Goal: Find specific page/section: Find specific page/section

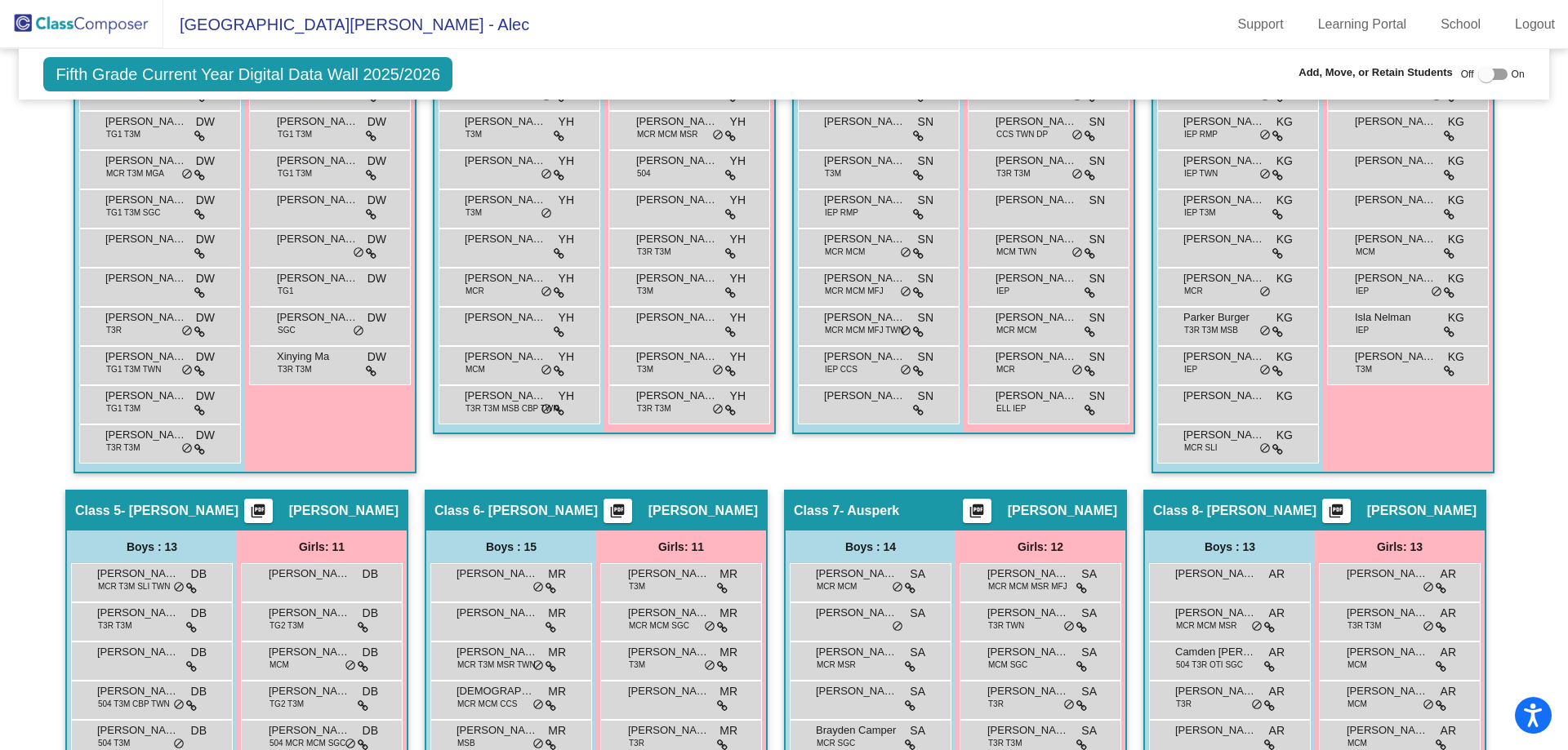
scroll to position [1458, 0]
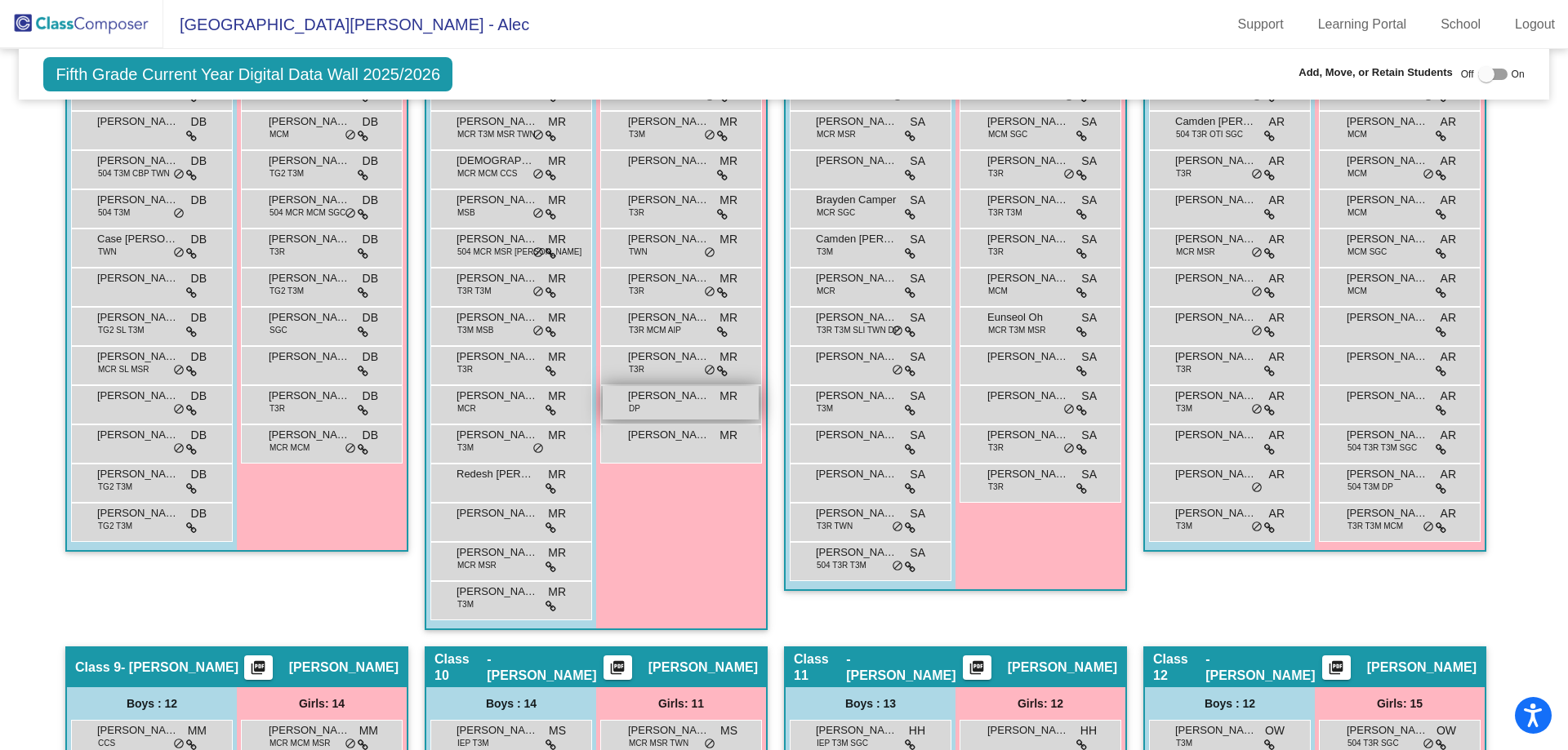
click at [682, 417] on div "[PERSON_NAME] DP MR lock do_not_disturb_alt" at bounding box center [680, 403] width 156 height 33
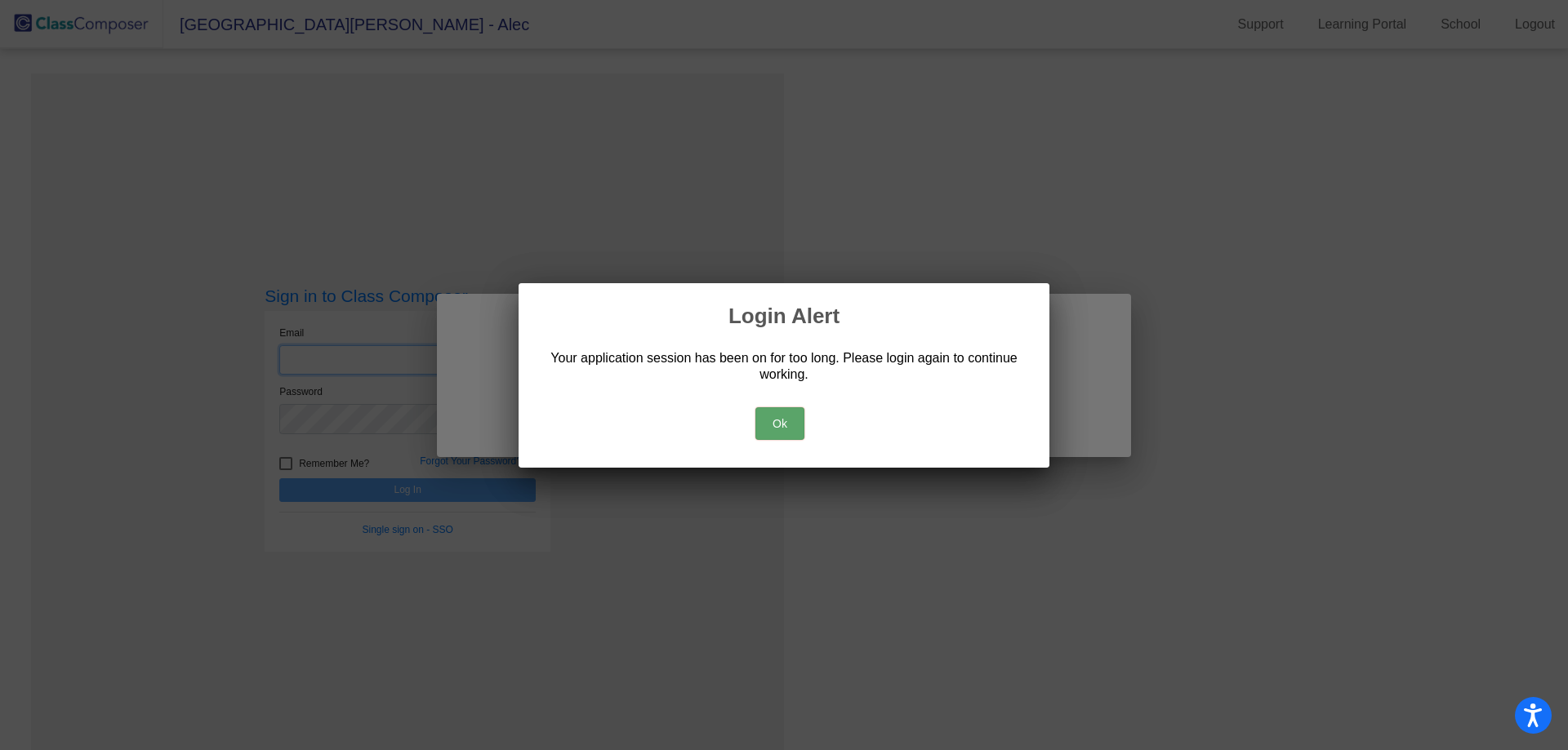
type input "[EMAIL_ADDRESS][PERSON_NAME][DOMAIN_NAME]"
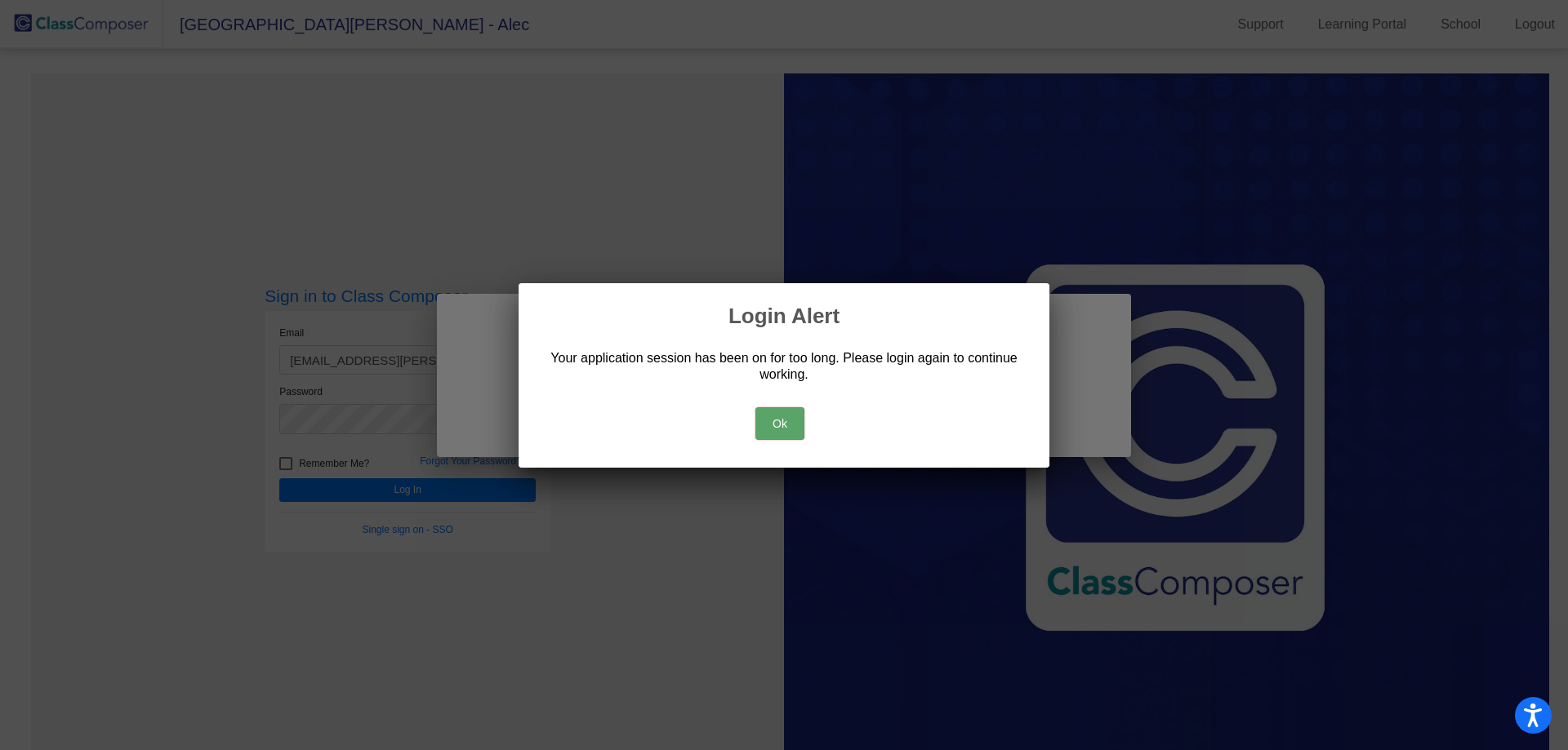
click at [769, 418] on button "Ok" at bounding box center [780, 424] width 49 height 33
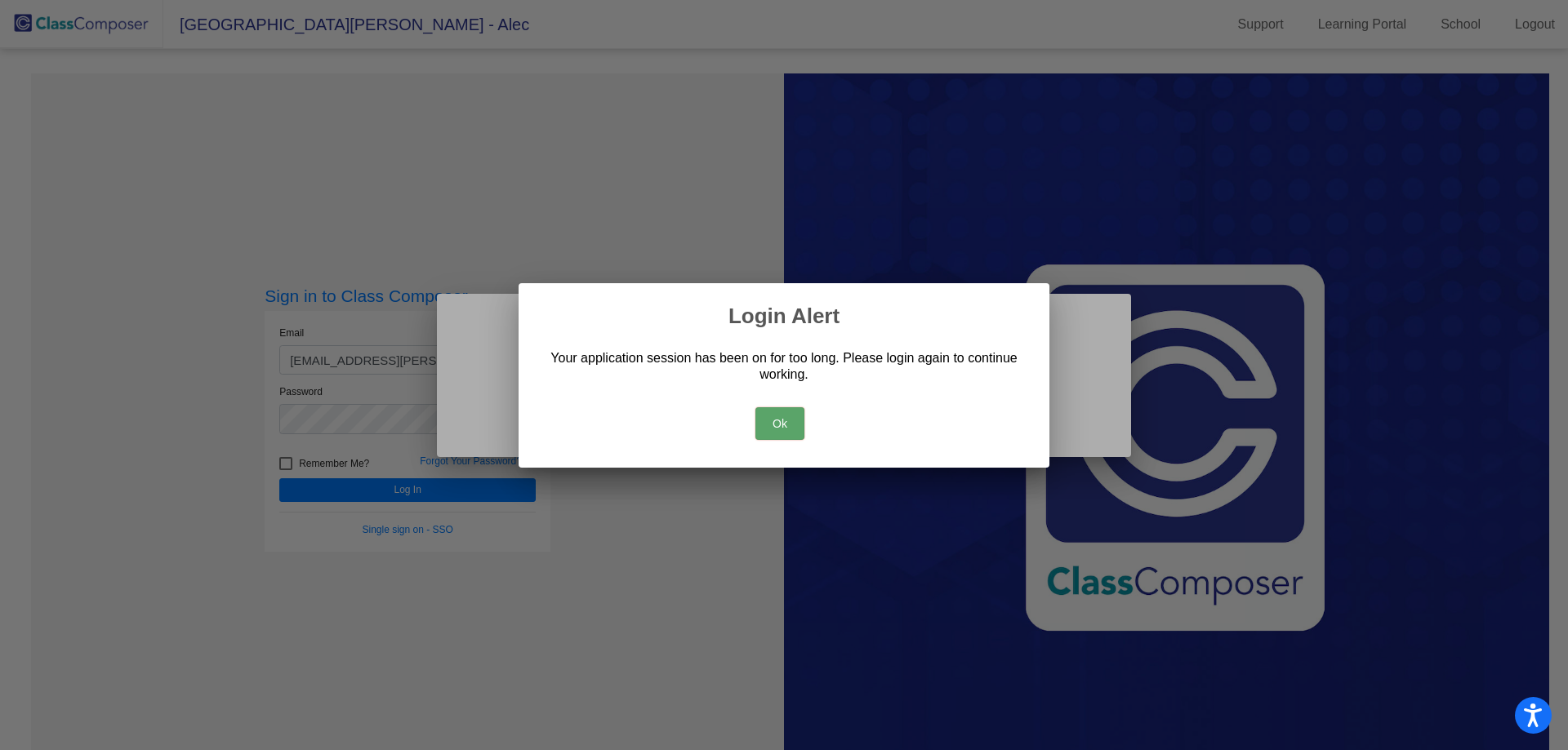
click at [776, 419] on button "Ok" at bounding box center [780, 424] width 49 height 33
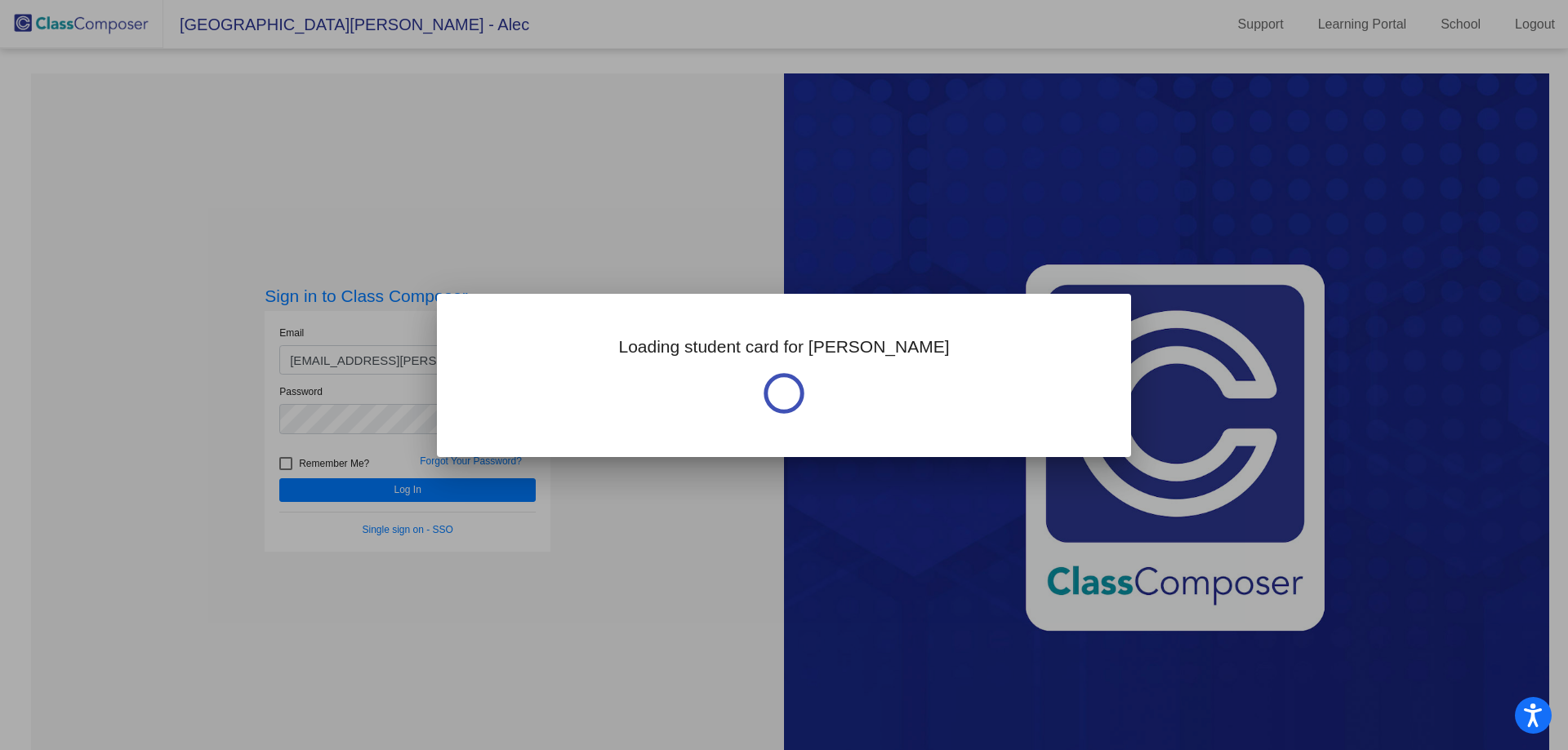
click at [688, 199] on div at bounding box center [784, 375] width 1568 height 750
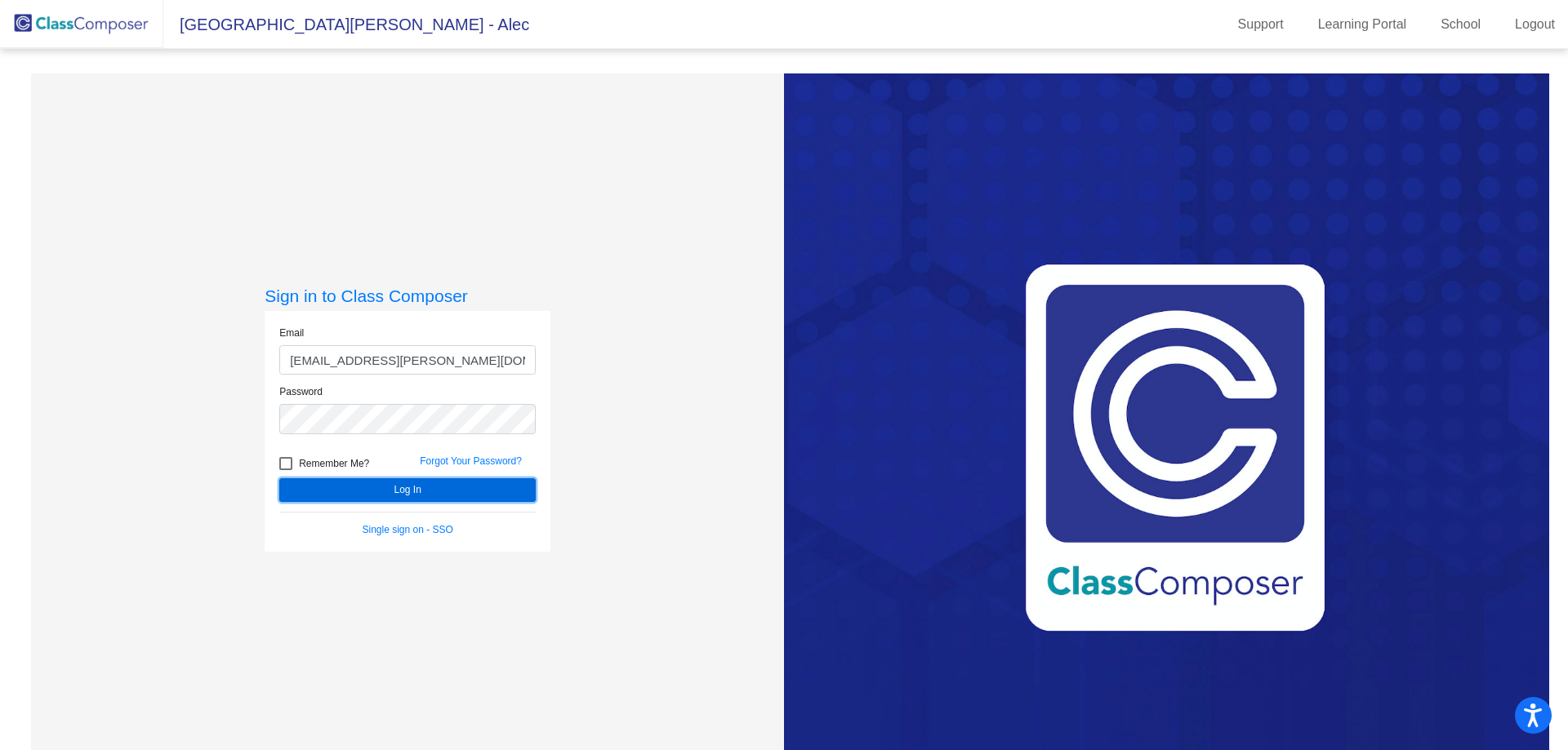
click at [356, 497] on button "Log In" at bounding box center [407, 490] width 257 height 23
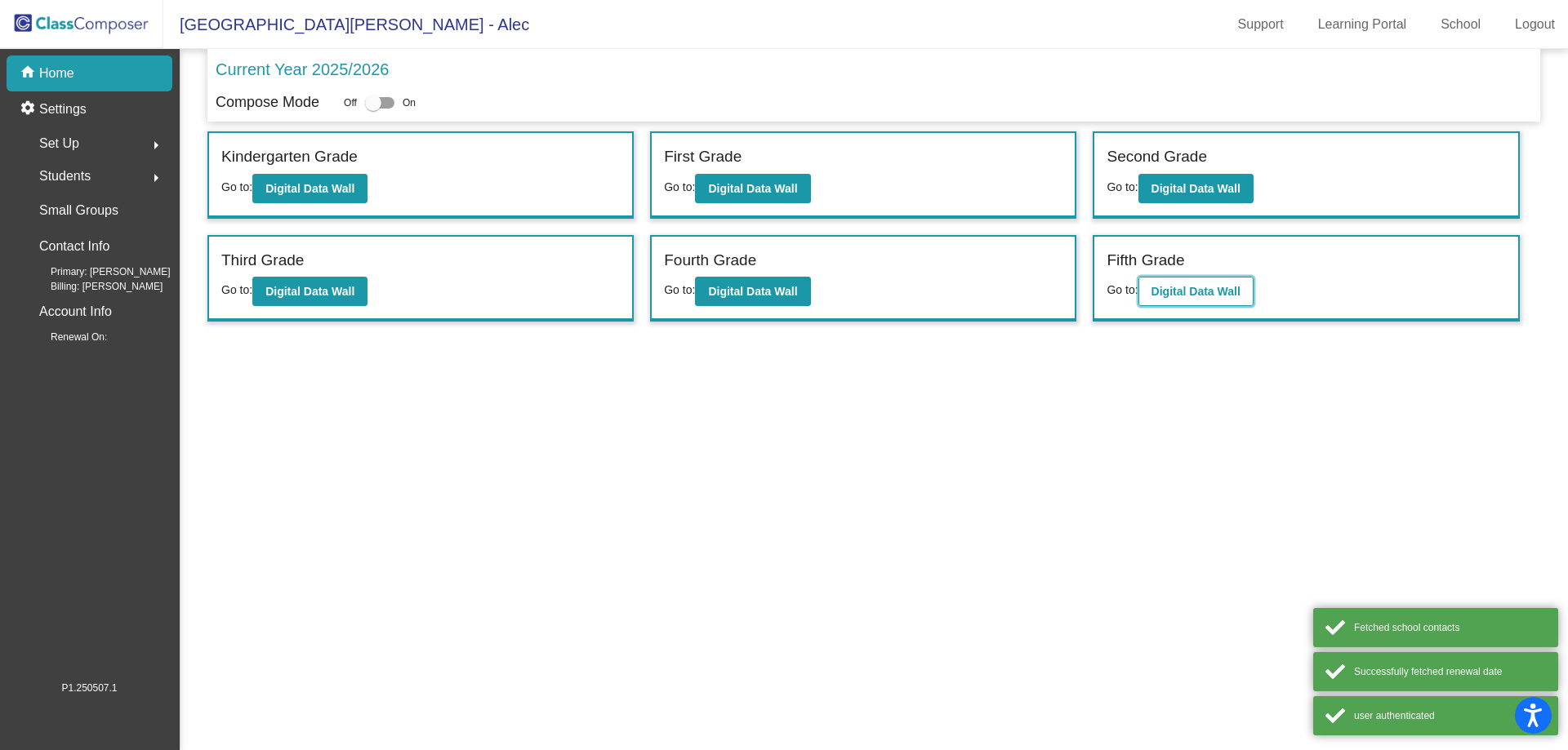
click at [1243, 282] on button "Digital Data Wall" at bounding box center [1196, 291] width 115 height 30
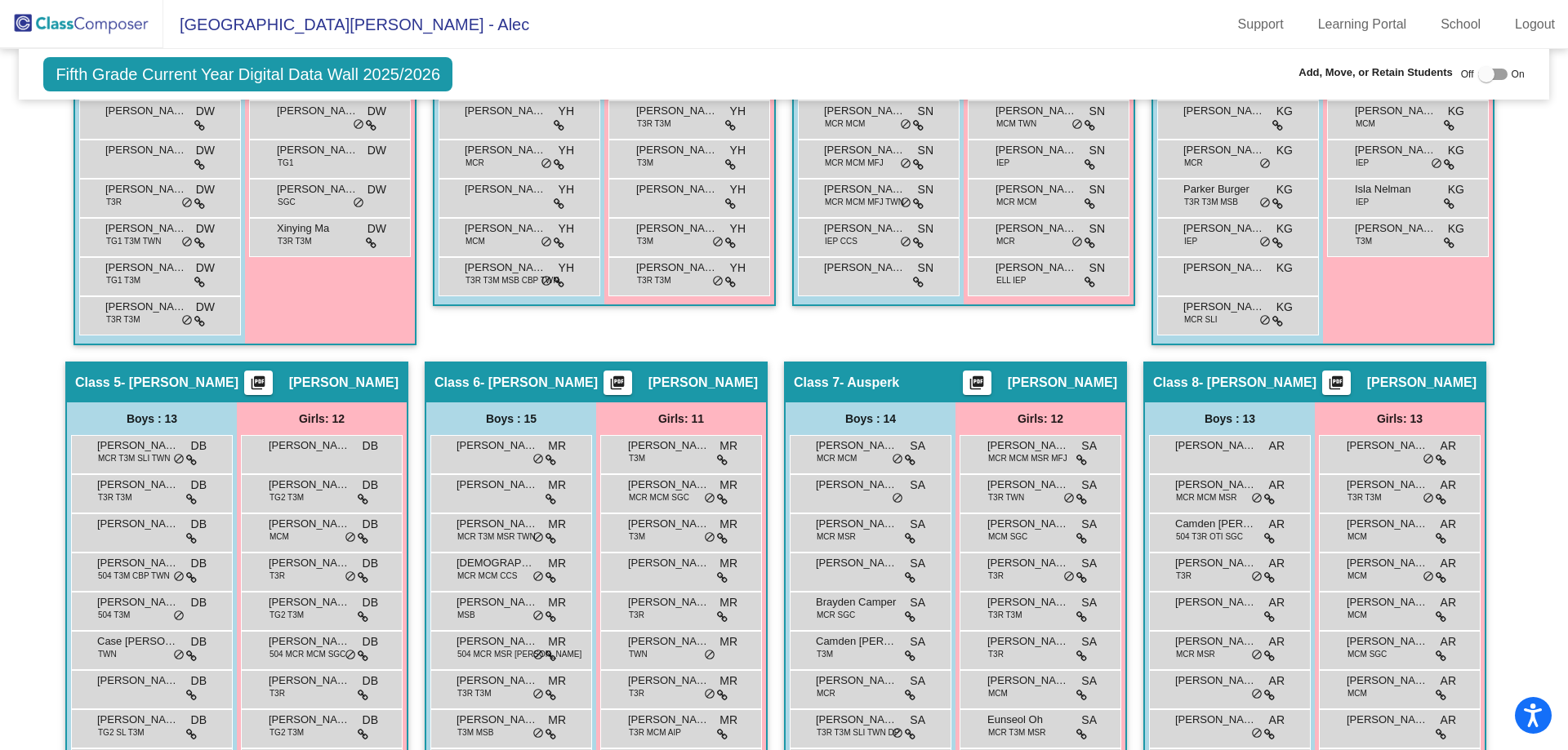
scroll to position [1306, 0]
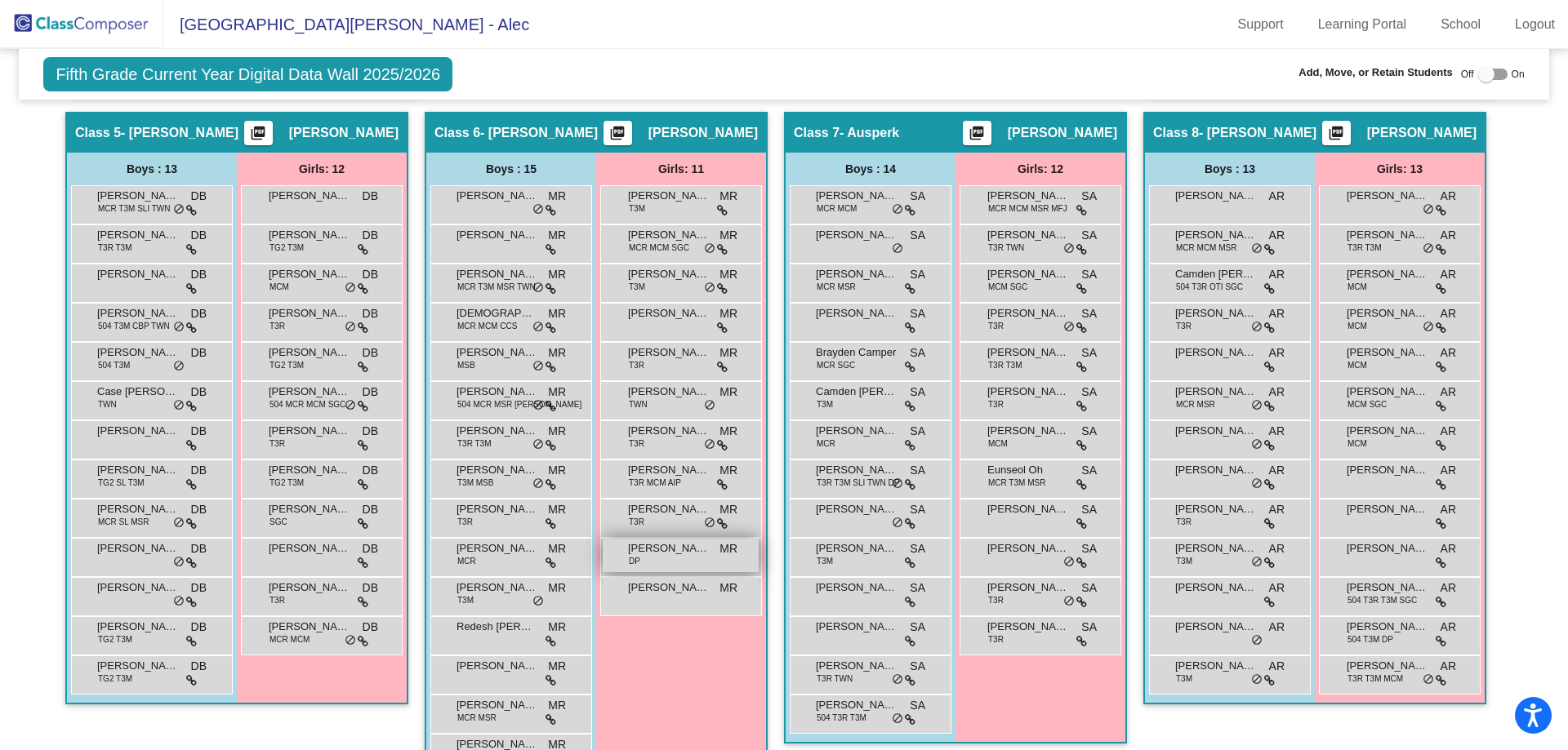
click at [703, 559] on div "[PERSON_NAME] DP MR lock do_not_disturb_alt" at bounding box center [680, 555] width 156 height 33
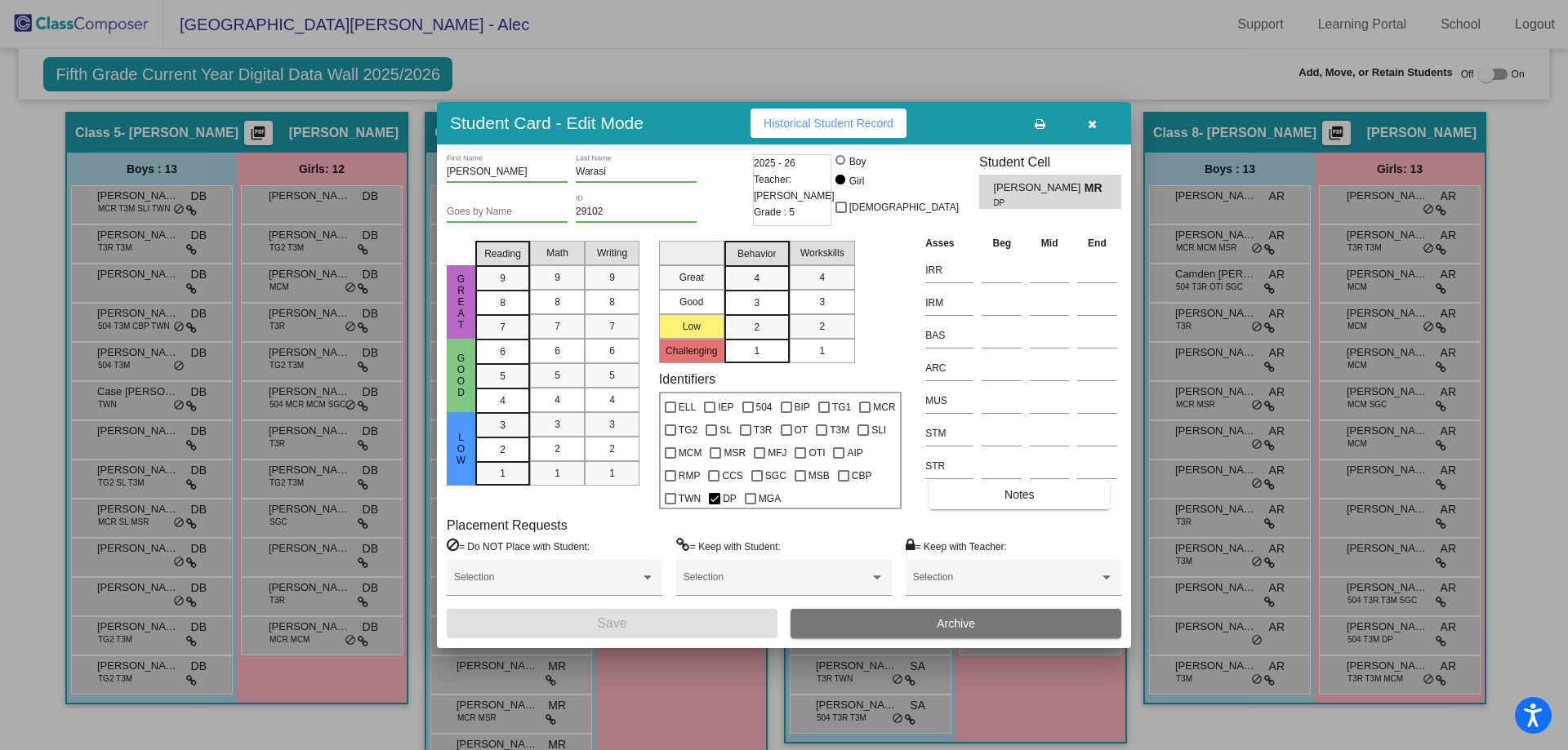
click at [1097, 118] on button "button" at bounding box center [1092, 124] width 52 height 30
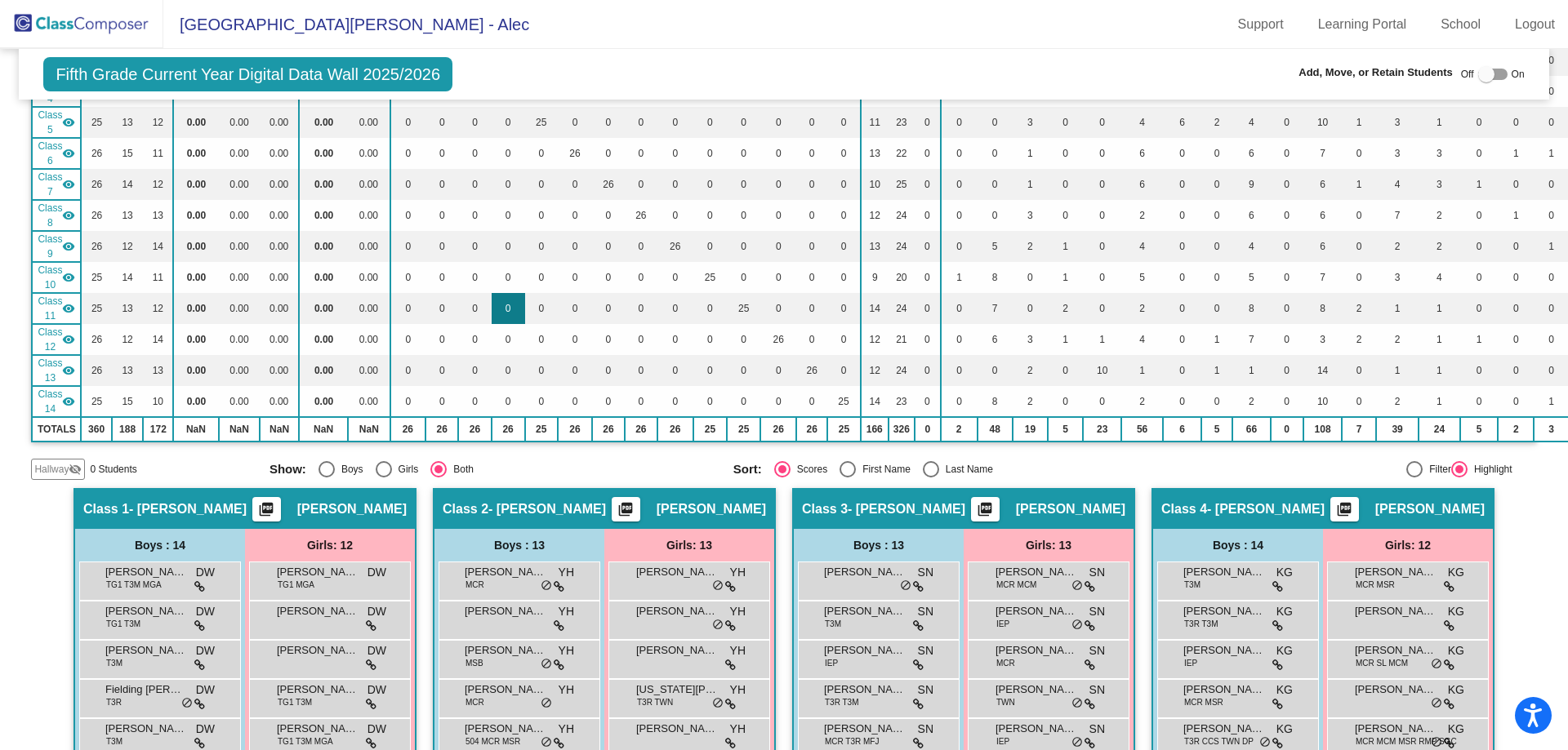
scroll to position [0, 0]
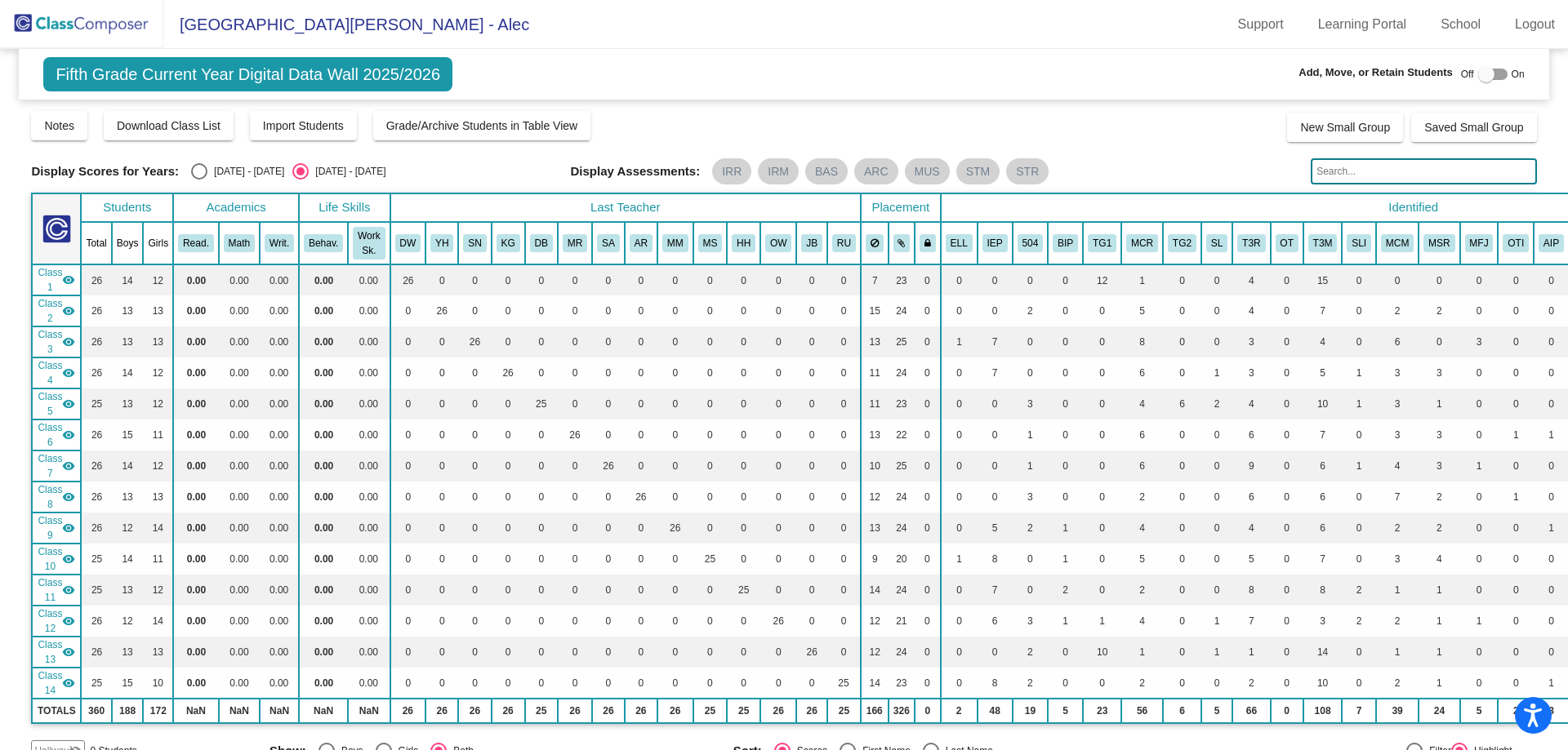
click at [198, 171] on div "Select an option" at bounding box center [199, 171] width 17 height 17
click at [199, 179] on input "[DATE] - [DATE]" at bounding box center [199, 179] width 1 height 1
radio input "true"
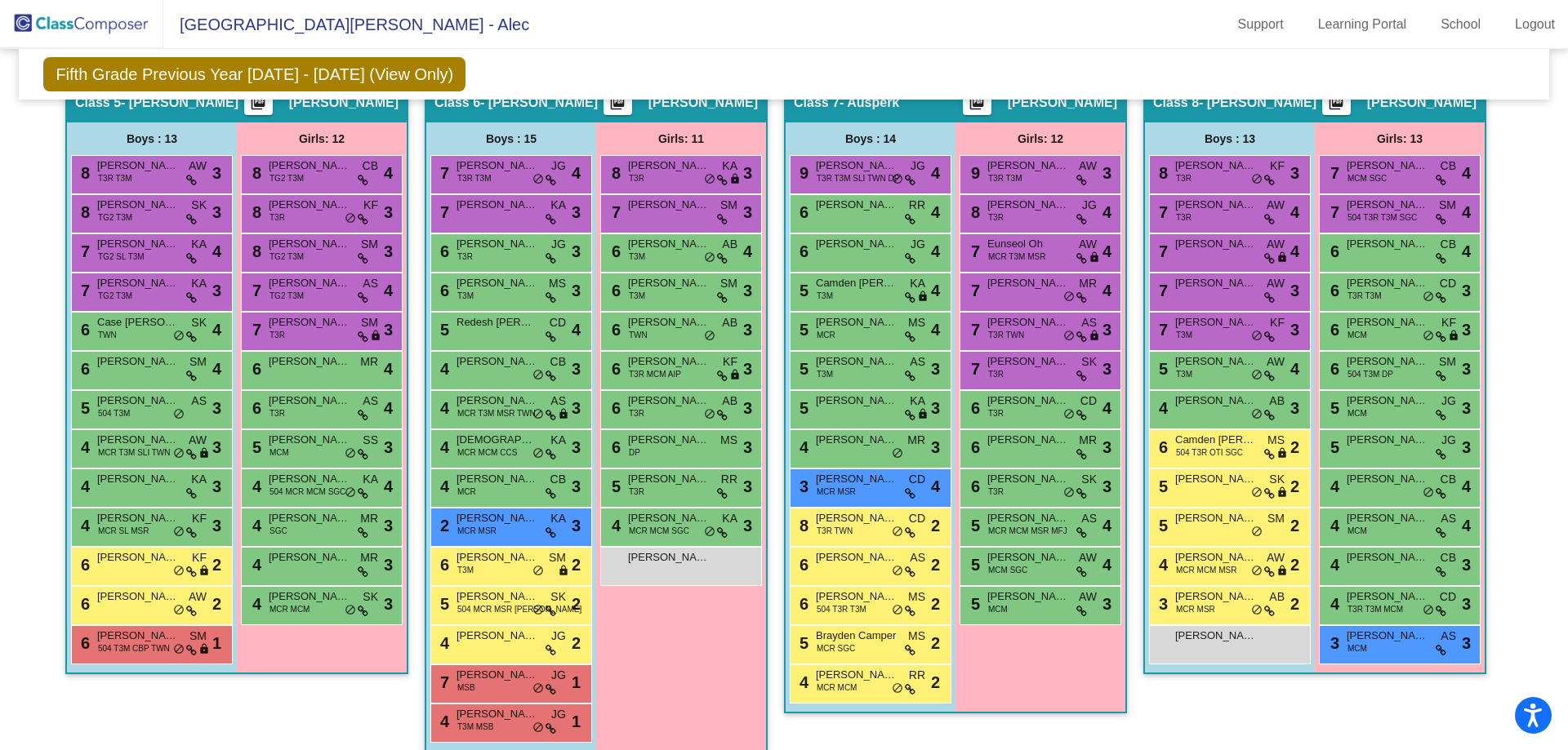
scroll to position [1306, 0]
